Goal: Information Seeking & Learning: Learn about a topic

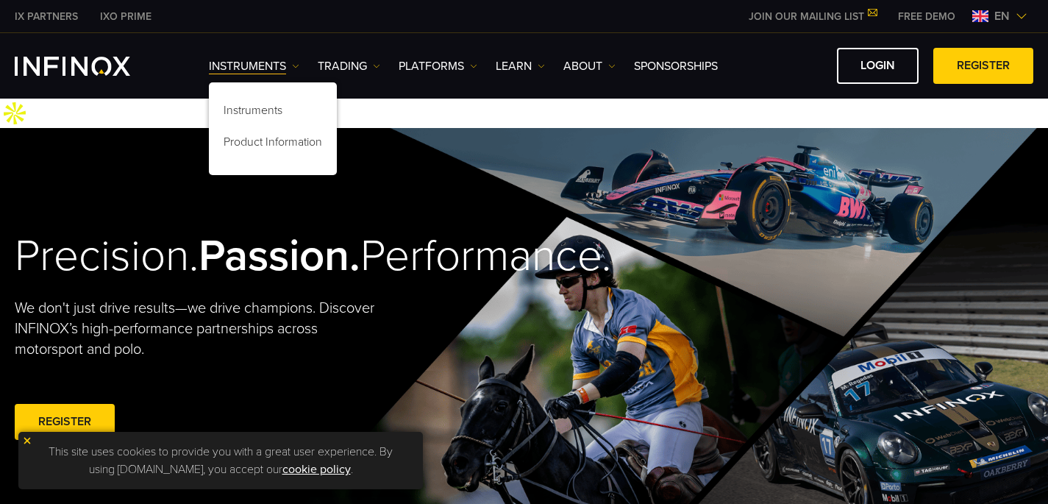
scroll to position [397, 0]
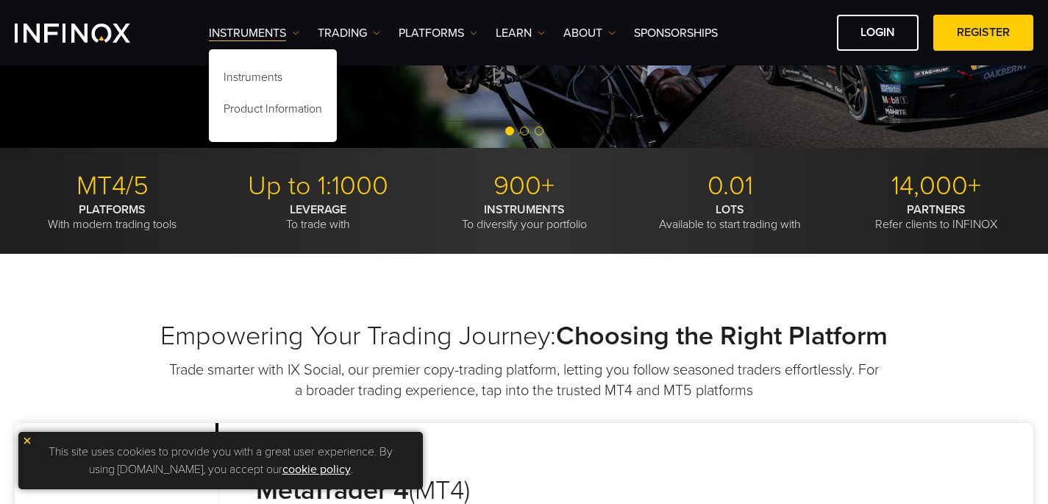
click at [371, 65] on div "Instruments Instruments Product Information TRADING" at bounding box center [524, 32] width 1048 height 65
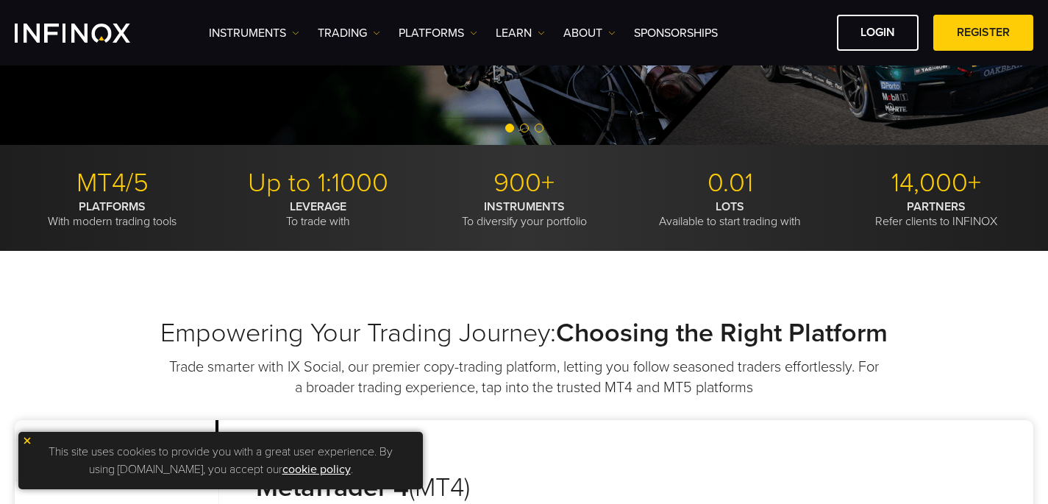
scroll to position [0, 0]
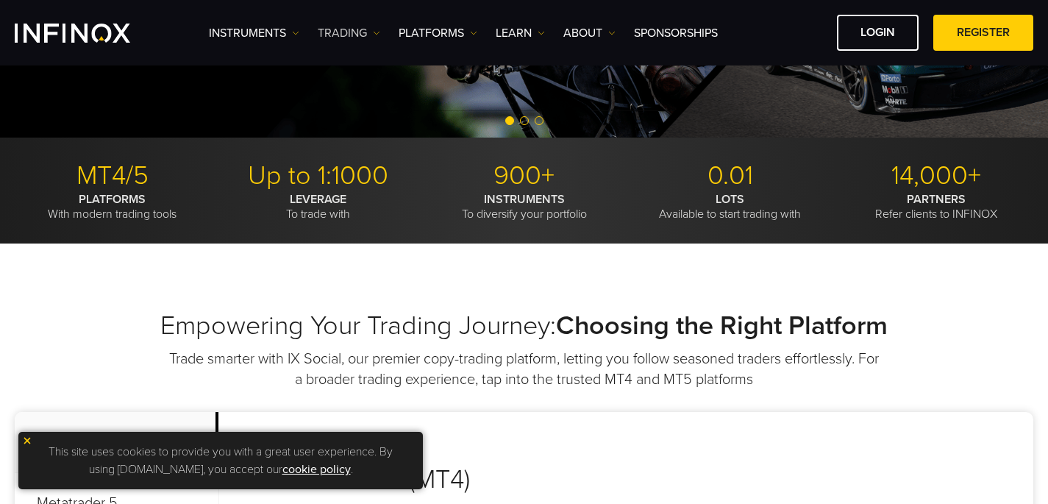
click at [368, 38] on link "TRADING" at bounding box center [349, 33] width 63 height 18
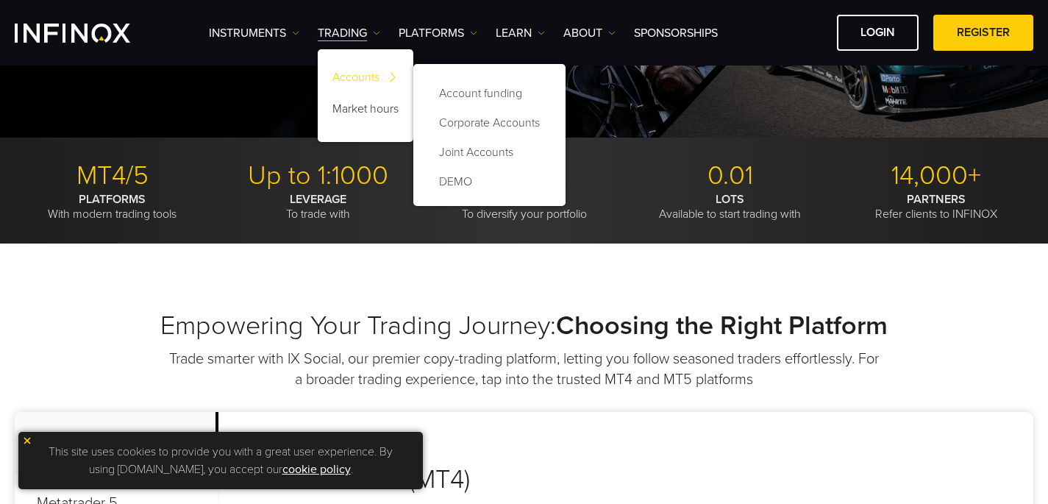
click at [371, 79] on link "Accounts" at bounding box center [366, 80] width 96 height 32
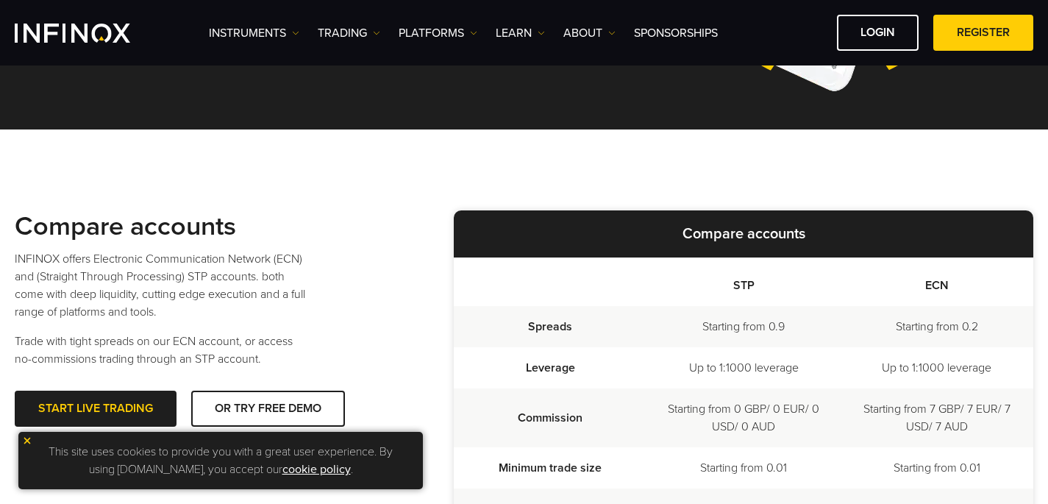
scroll to position [302, 0]
